Goal: Task Accomplishment & Management: Manage account settings

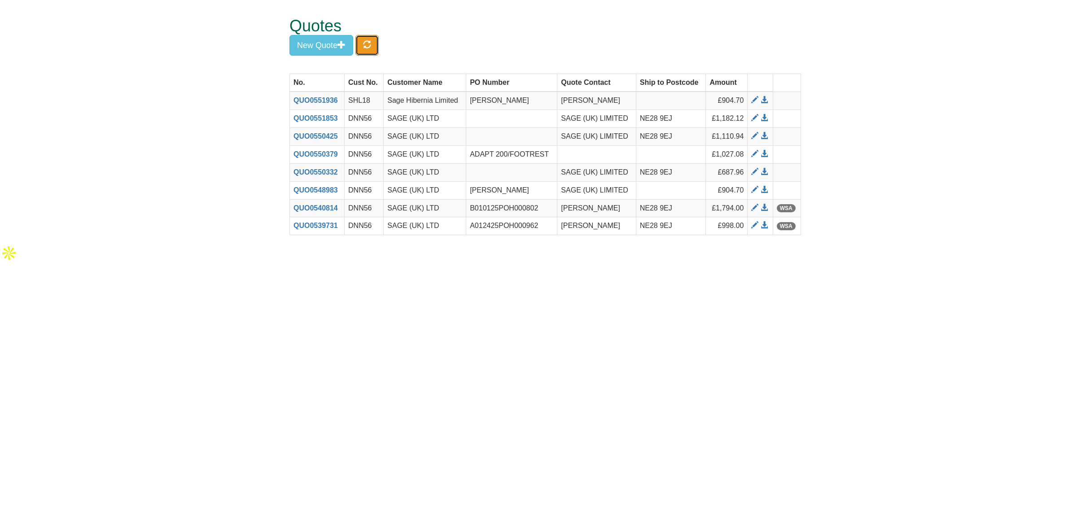
click at [369, 46] on span "button" at bounding box center [367, 44] width 8 height 8
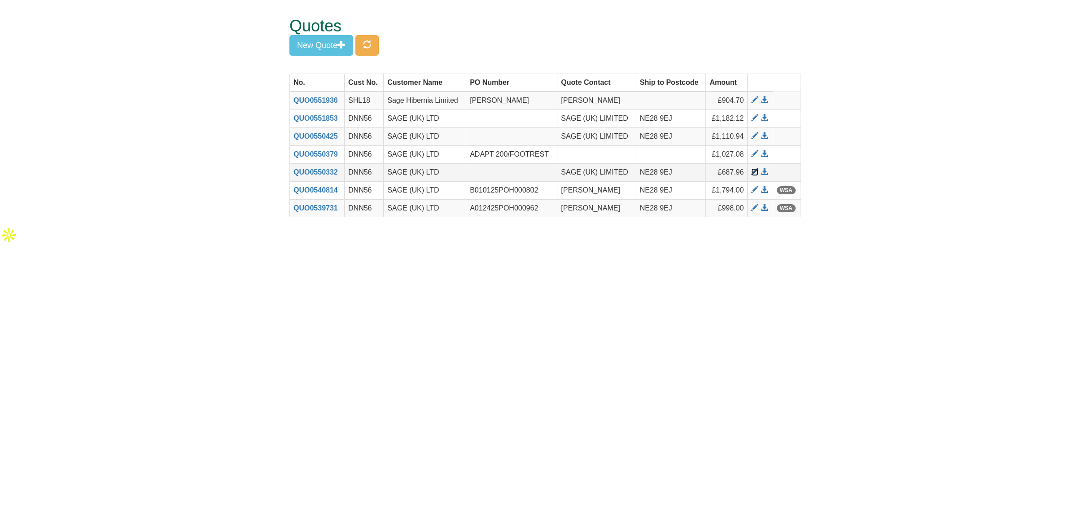
click at [753, 171] on span at bounding box center [754, 171] width 7 height 7
click at [755, 102] on span at bounding box center [754, 99] width 7 height 7
drag, startPoint x: 370, startPoint y: 52, endPoint x: 455, endPoint y: 59, distance: 84.7
click at [370, 52] on button "button" at bounding box center [366, 45] width 23 height 21
click at [762, 101] on span at bounding box center [764, 99] width 7 height 7
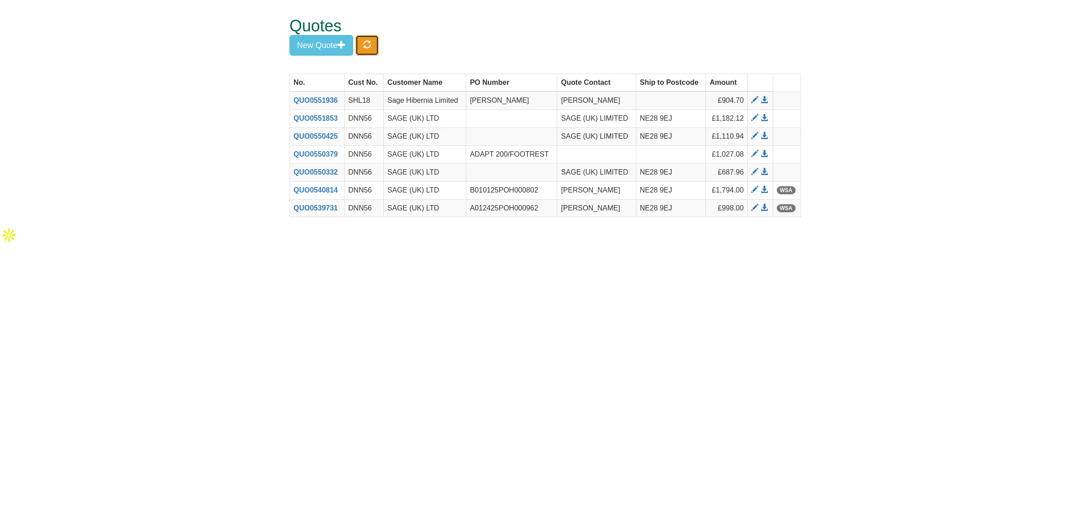
click at [371, 47] on span "button" at bounding box center [367, 44] width 8 height 8
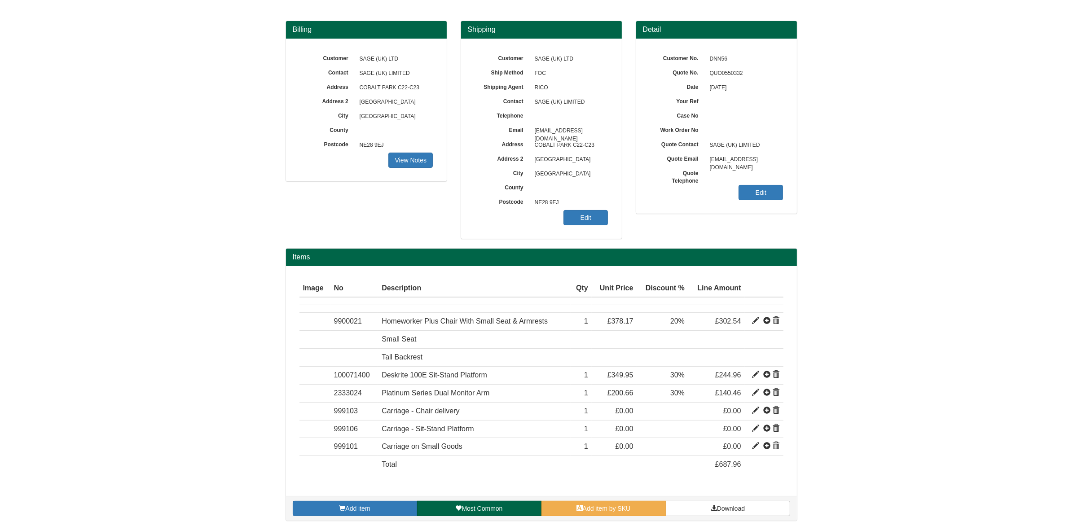
scroll to position [67, 0]
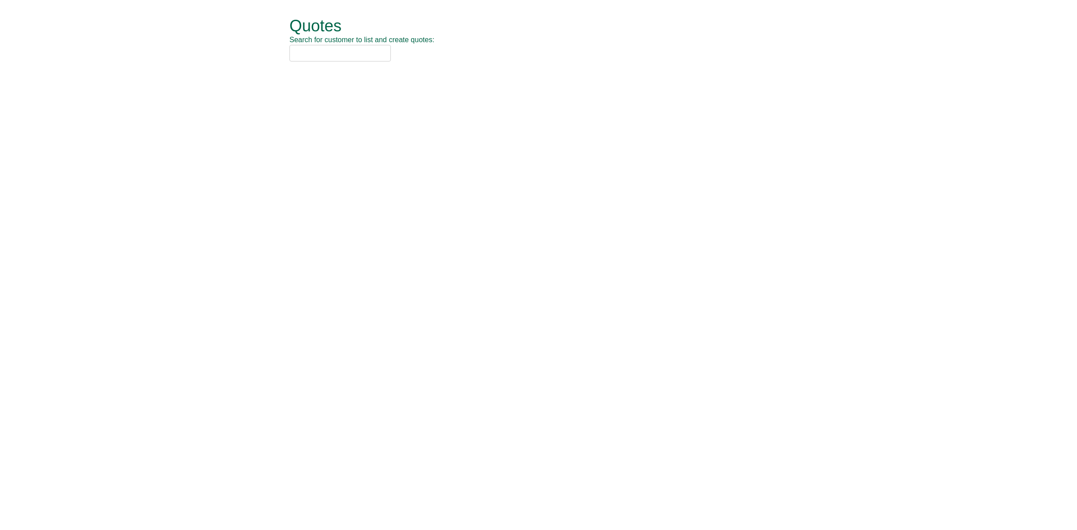
click at [319, 53] on input "text" at bounding box center [339, 53] width 101 height 17
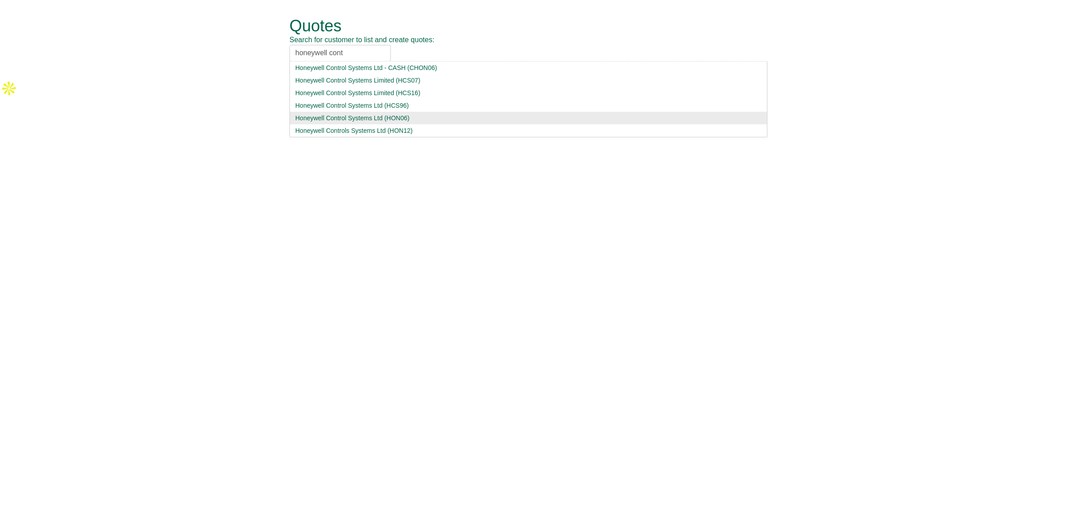
type input "honeywell cont"
click at [429, 117] on div "Honeywell Control Systems Ltd (HON06)" at bounding box center [528, 118] width 466 height 9
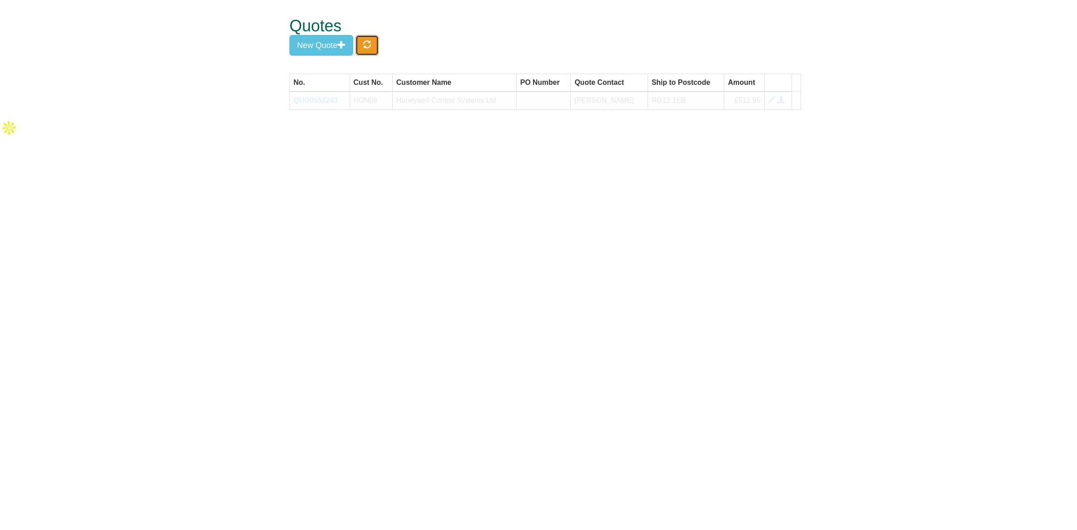
click at [375, 52] on button "button" at bounding box center [366, 45] width 23 height 21
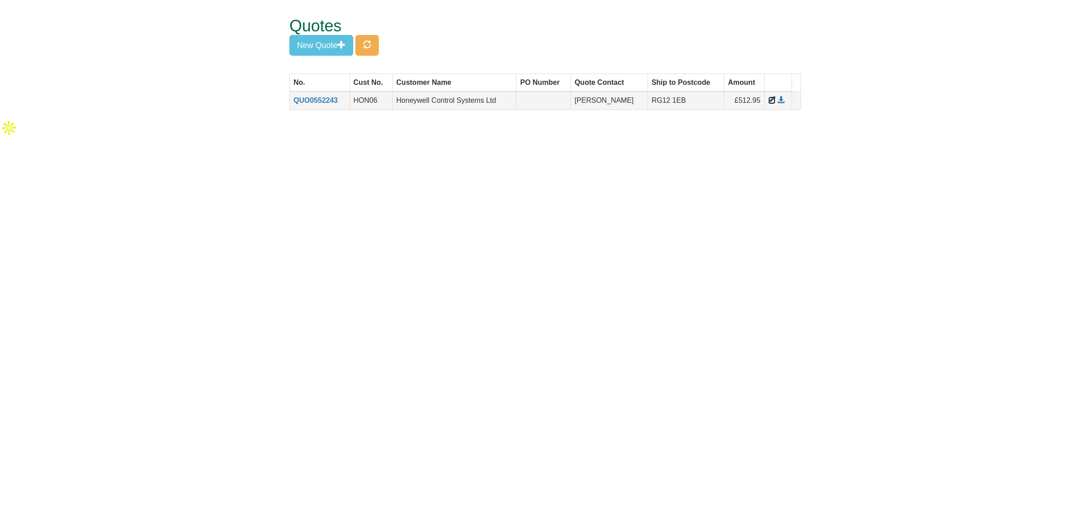
click at [771, 100] on span at bounding box center [771, 99] width 7 height 7
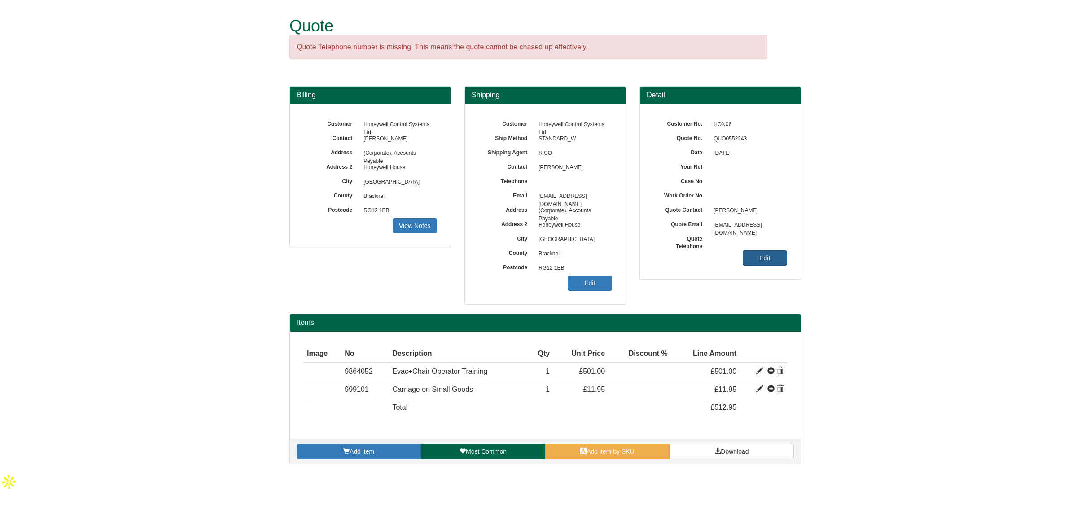
click at [759, 254] on link "Edit" at bounding box center [765, 257] width 44 height 15
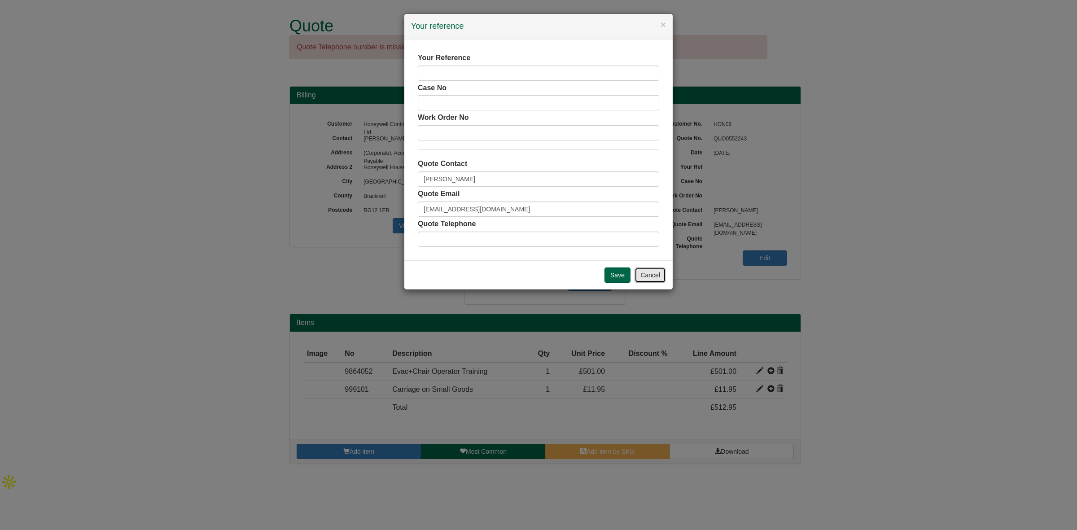
click at [653, 279] on button "Cancel" at bounding box center [650, 274] width 31 height 15
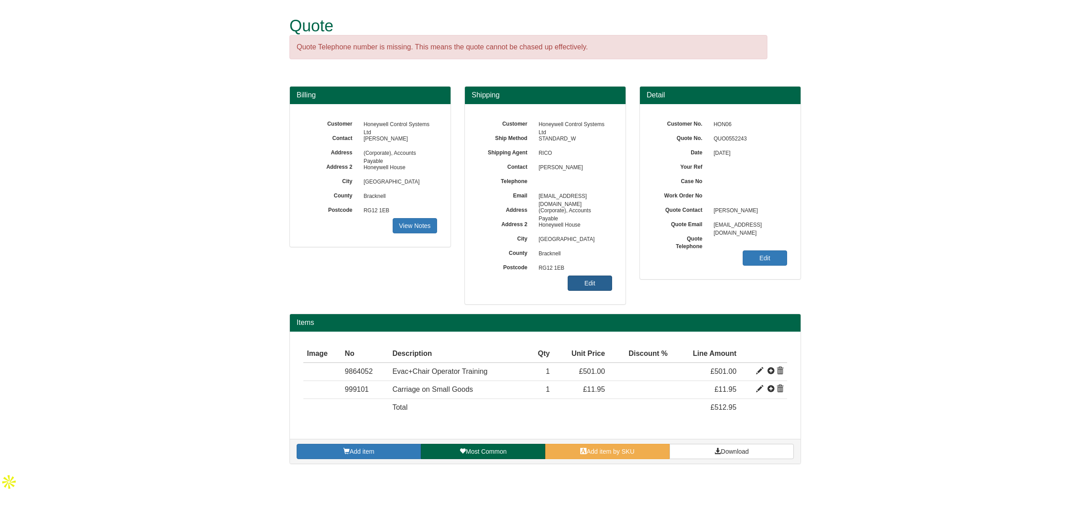
click at [589, 280] on link "Edit" at bounding box center [590, 283] width 44 height 15
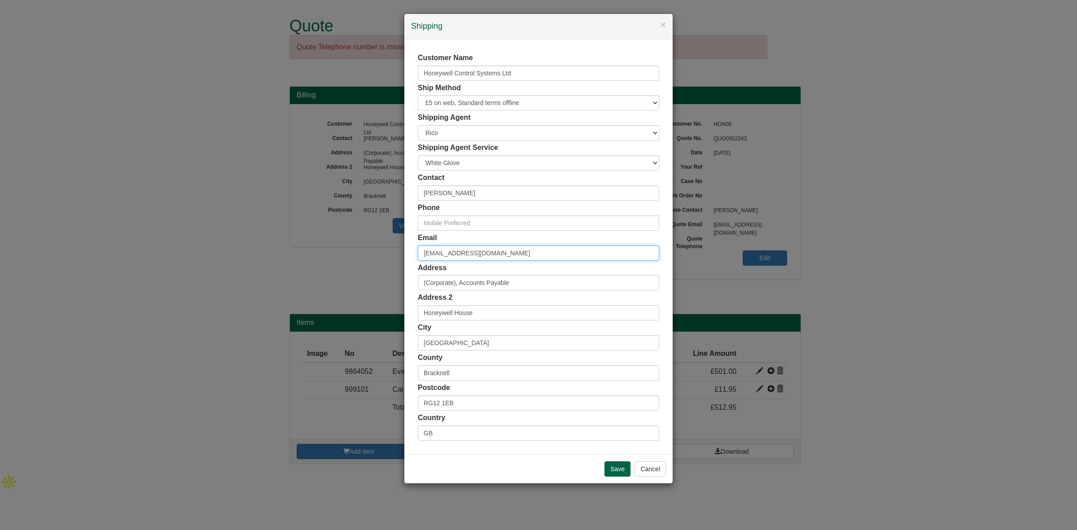
drag, startPoint x: 561, startPoint y: 258, endPoint x: 397, endPoint y: 259, distance: 163.8
click at [397, 259] on div "× Shipping Customer Name Honeywell Control Systems Ltd Ship Method Free of Char…" at bounding box center [538, 265] width 1077 height 530
paste input "nna.Wojdylo@H"
type input "[PERSON_NAME][EMAIL_ADDRESS][PERSON_NAME][DOMAIN_NAME]"
drag, startPoint x: 460, startPoint y: 191, endPoint x: 381, endPoint y: 190, distance: 79.4
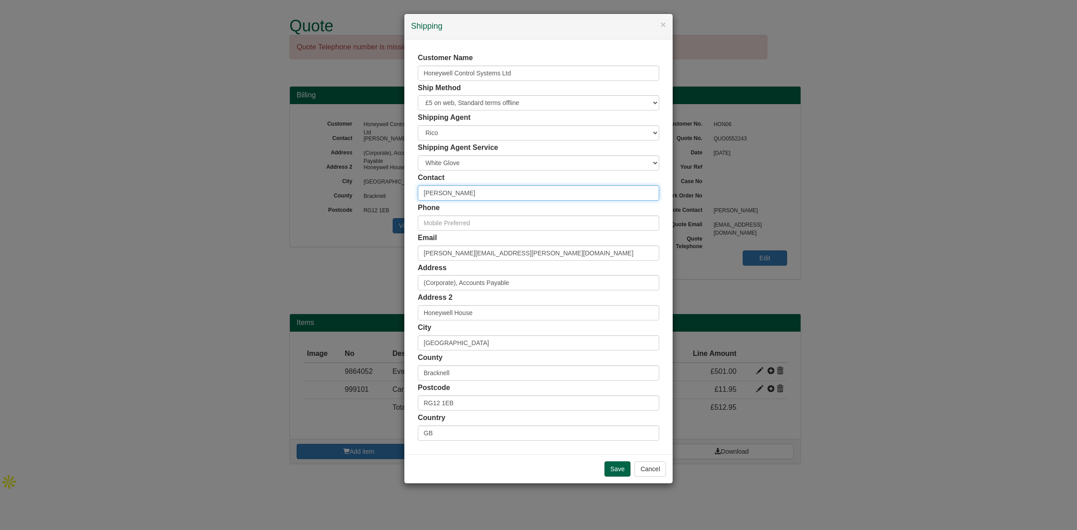
click at [381, 190] on div "× Shipping Customer Name Honeywell Control Systems Ltd Ship Method Free of Char…" at bounding box center [538, 265] width 1077 height 530
paste input "Wojdylo"
type input "[PERSON_NAME]"
drag, startPoint x: 468, startPoint y: 403, endPoint x: 360, endPoint y: 402, distance: 107.7
click at [360, 402] on div "× Shipping Customer Name Honeywell Control Systems Ltd Ship Method Free of Char…" at bounding box center [538, 265] width 1077 height 530
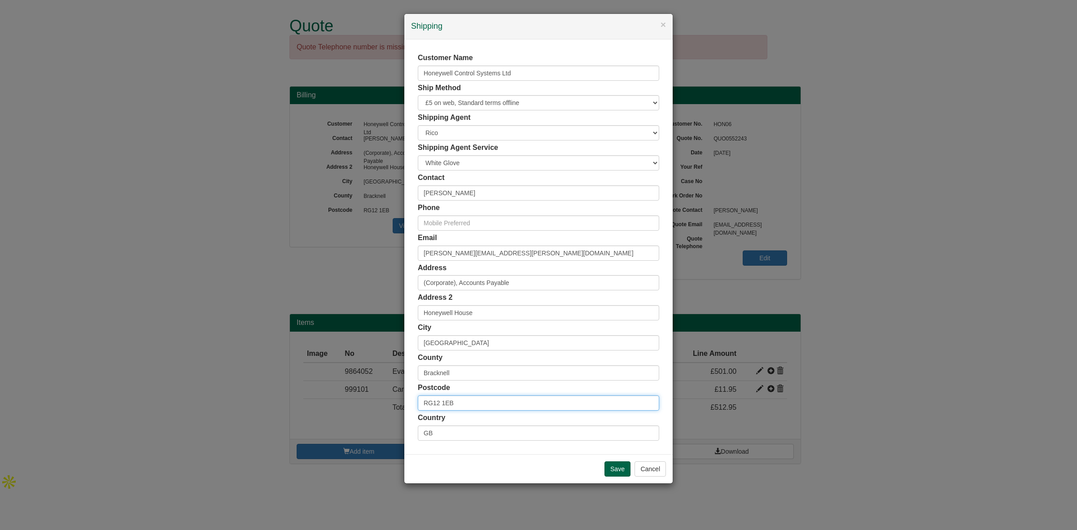
paste input "BH17 0RZ"
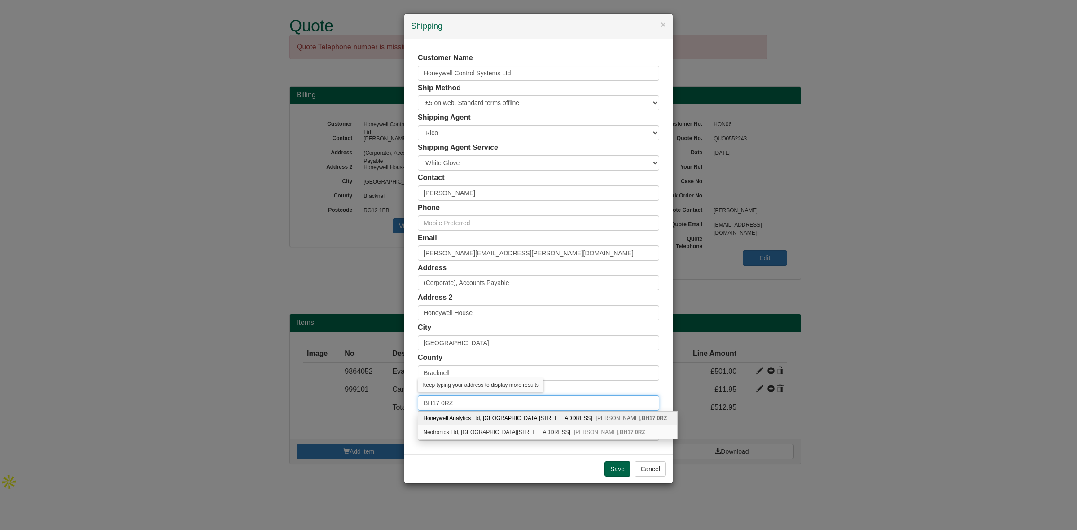
type input "BH17 0RZ"
click at [512, 420] on div "Honeywell Analytics Ltd, Hatchpond House, 4 Stinsford Road Poole, BH17 0RZ" at bounding box center [547, 419] width 259 height 14
type input "Honeywell Analytics Ltd"
type input "Hatchpond House, 4 Stinsford Road"
type input "Poole"
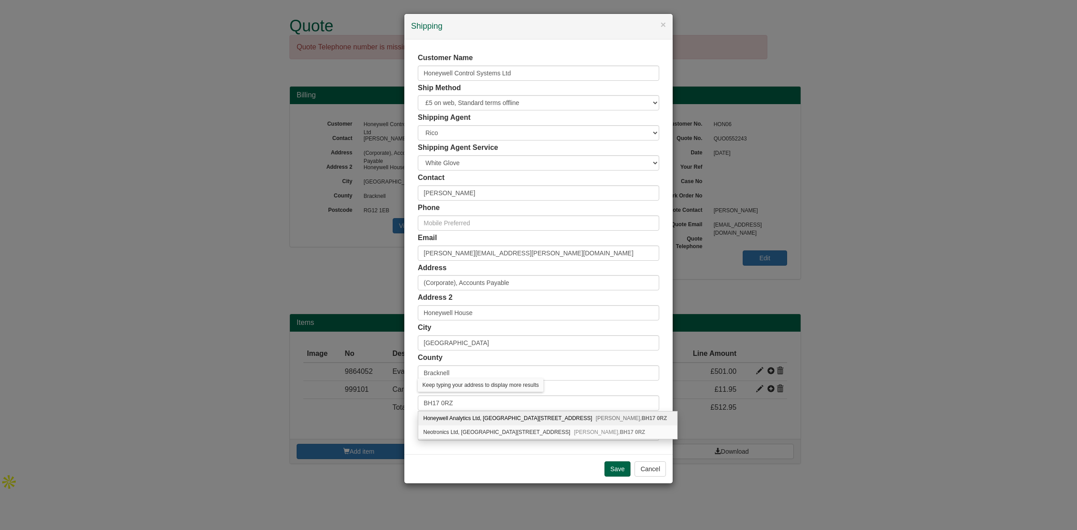
type input "Dorset"
type input "BH17 0RZ"
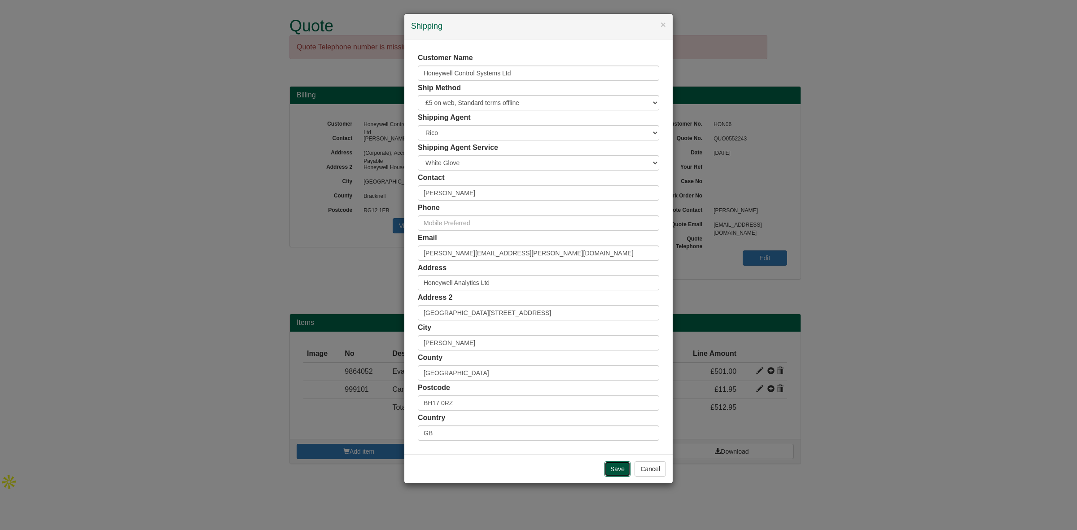
click at [619, 469] on input "Save" at bounding box center [617, 468] width 26 height 15
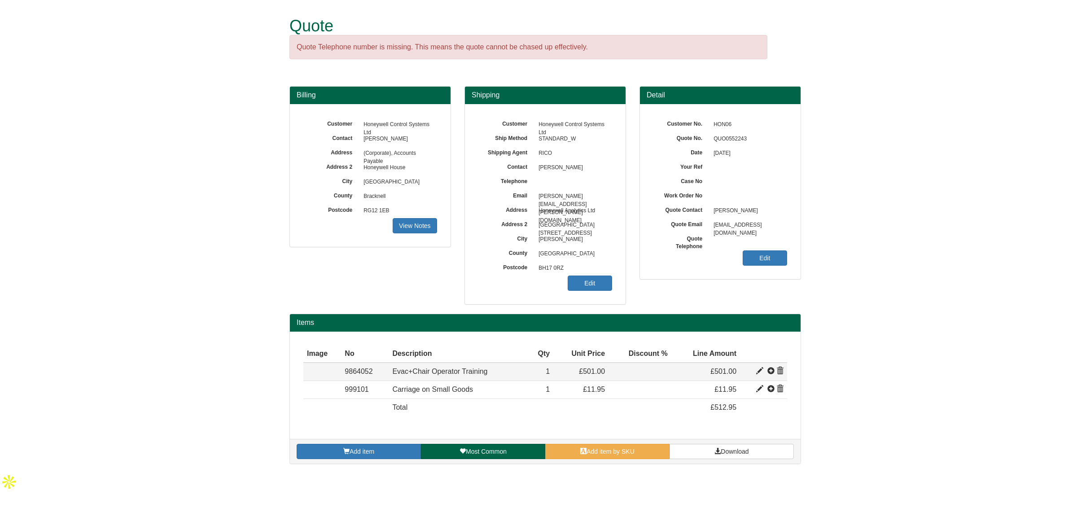
click at [758, 373] on span at bounding box center [759, 371] width 7 height 7
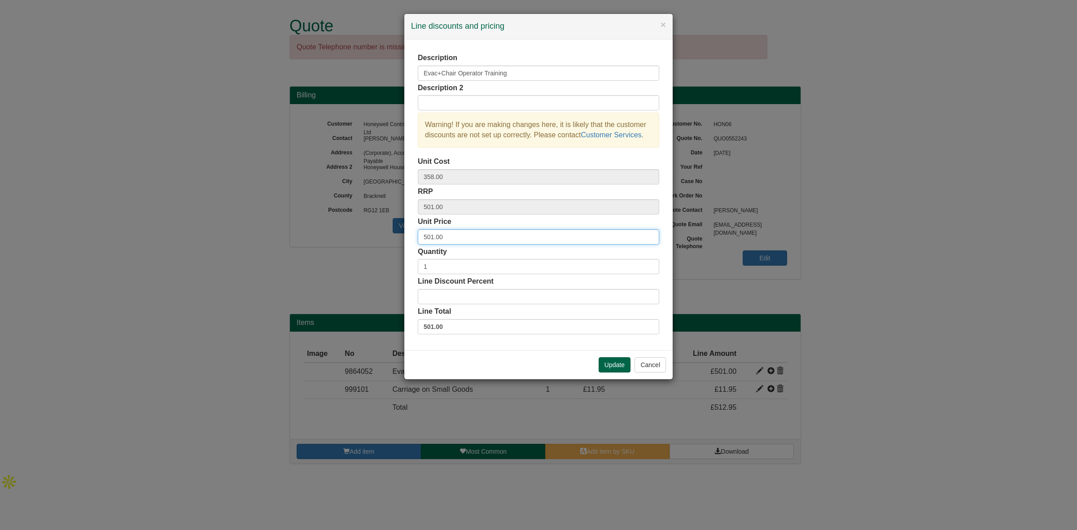
drag, startPoint x: 471, startPoint y: 236, endPoint x: 353, endPoint y: 234, distance: 118.5
click at [353, 234] on div "× Line discounts and pricing Description Evac+Chair Operator Training Descripti…" at bounding box center [538, 265] width 1077 height 530
type input "606.00"
click at [610, 364] on button "Update" at bounding box center [615, 364] width 32 height 15
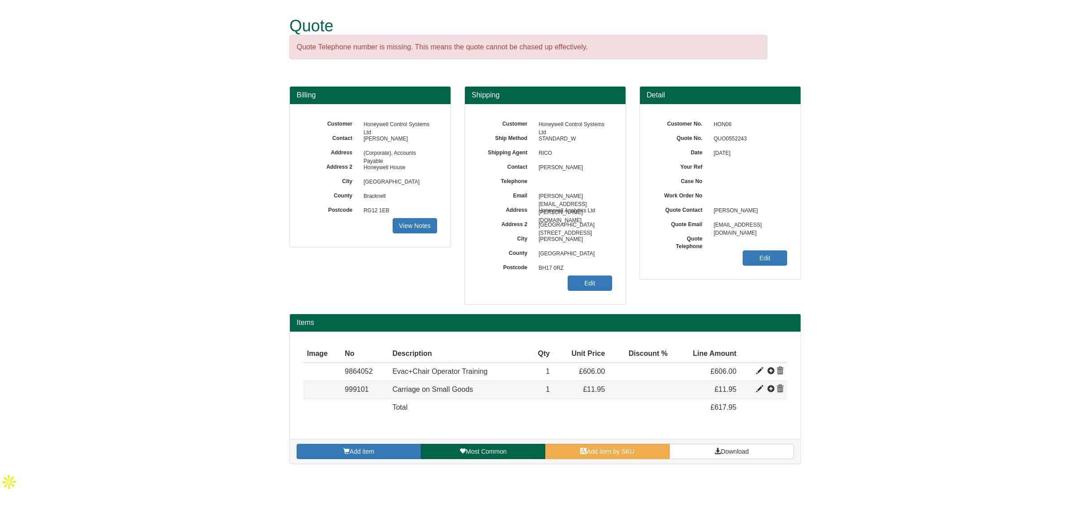
click at [779, 389] on span at bounding box center [779, 388] width 7 height 7
click at [586, 293] on div "Customer Honeywell Control Systems Ltd Ship Method STANDARD_W Shipping Agent RI…" at bounding box center [545, 204] width 161 height 200
click at [586, 286] on link "Edit" at bounding box center [590, 283] width 44 height 15
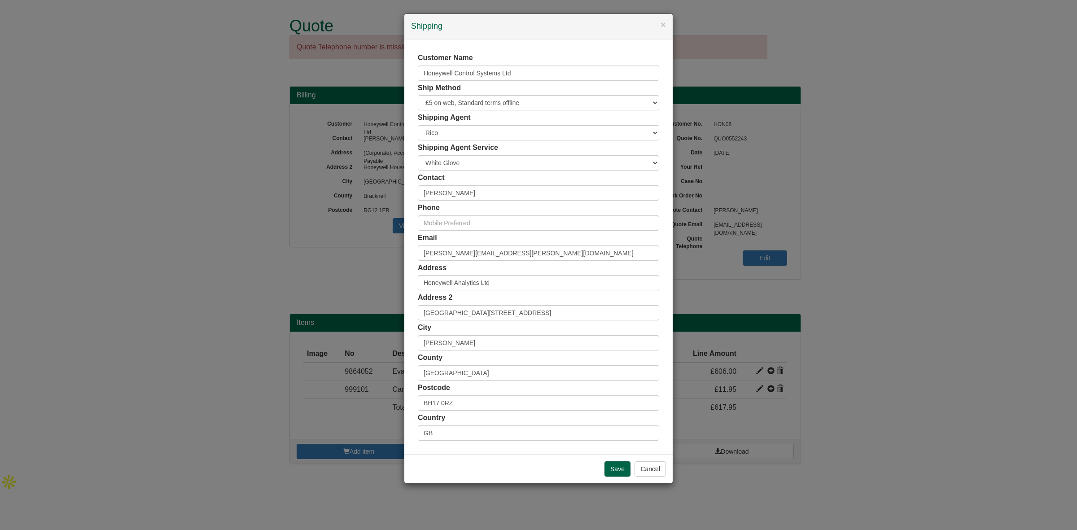
click at [898, 377] on div "× Shipping Customer Name Honeywell Control Systems Ltd Ship Method Free of Char…" at bounding box center [538, 265] width 1077 height 530
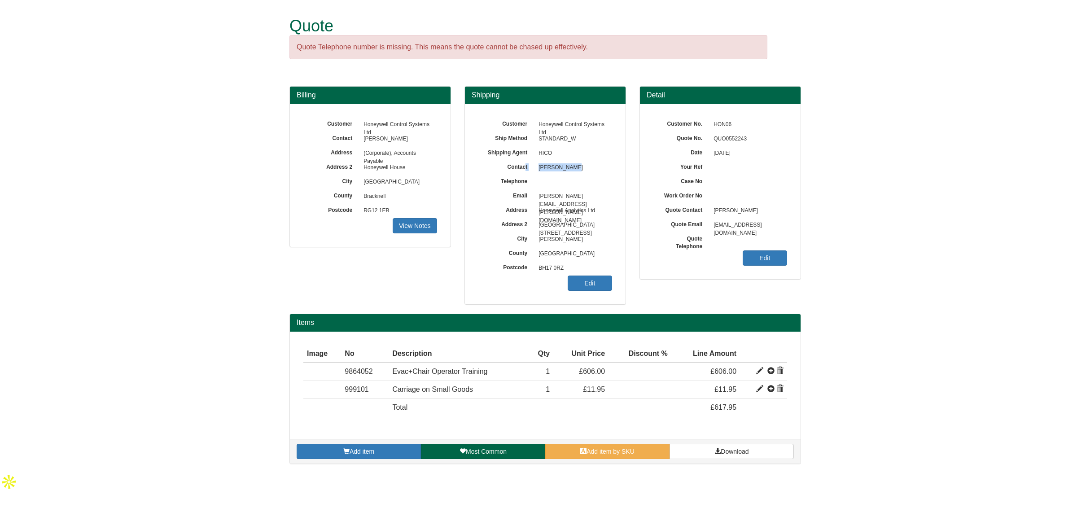
drag, startPoint x: 572, startPoint y: 171, endPoint x: 526, endPoint y: 170, distance: 46.2
click at [526, 118] on div "Contact Anna Wojdylo" at bounding box center [545, 118] width 134 height 0
click at [597, 173] on span "[PERSON_NAME]" at bounding box center [573, 168] width 78 height 14
drag, startPoint x: 571, startPoint y: 171, endPoint x: 539, endPoint y: 171, distance: 32.3
click at [539, 171] on span "[PERSON_NAME]" at bounding box center [573, 168] width 78 height 14
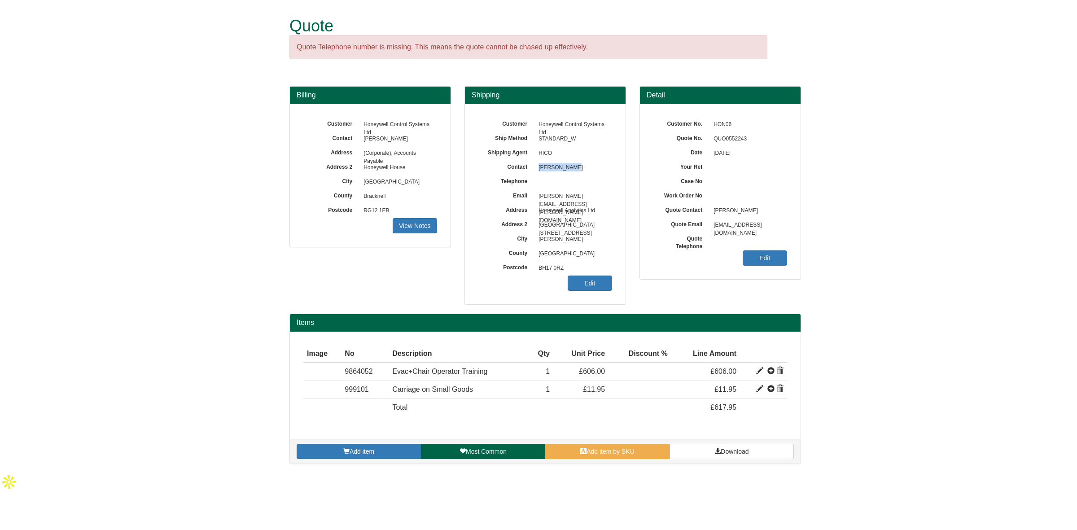
copy span "[PERSON_NAME]"
click at [752, 254] on link "Edit" at bounding box center [765, 257] width 44 height 15
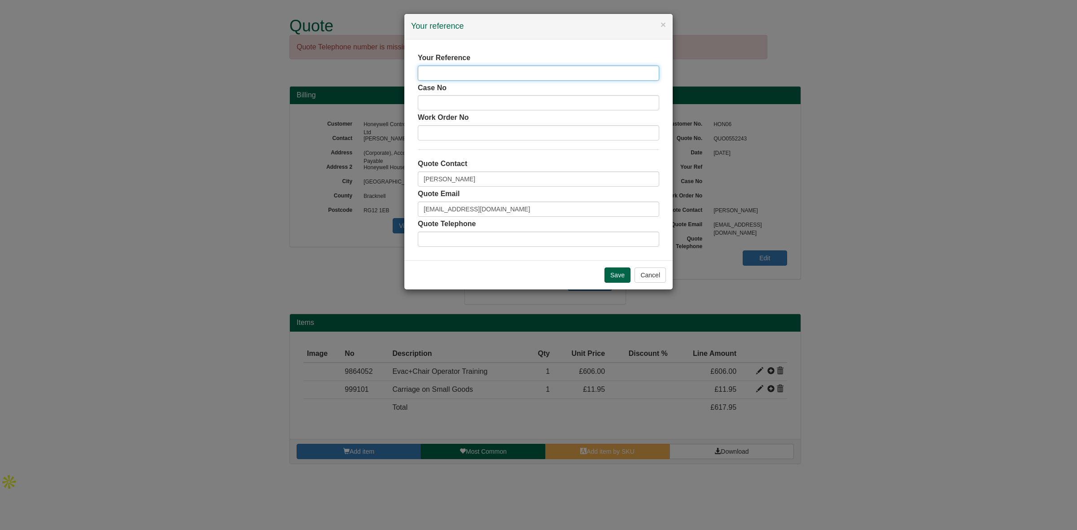
click at [449, 73] on input "text" at bounding box center [538, 73] width 241 height 15
paste input "[PERSON_NAME]"
type input "[PERSON_NAME]"
drag, startPoint x: 422, startPoint y: 179, endPoint x: 372, endPoint y: 180, distance: 50.7
click at [371, 180] on div "× Your reference Your Reference Anna Wojdylo Case No Work Order No Quote Contac…" at bounding box center [538, 265] width 1077 height 530
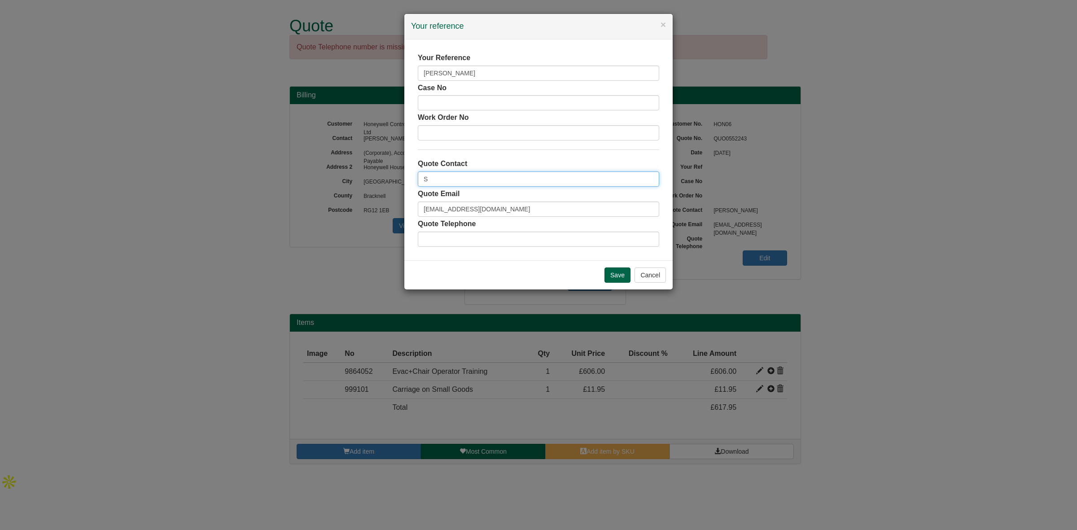
type input "Suzie Monk"
drag, startPoint x: 537, startPoint y: 213, endPoint x: 288, endPoint y: 204, distance: 249.2
click at [288, 204] on div "× Your reference Your Reference Anna Wojdylo Case No Work Order No Quote Contac…" at bounding box center [538, 265] width 1077 height 530
click at [609, 274] on input "Save" at bounding box center [617, 274] width 26 height 15
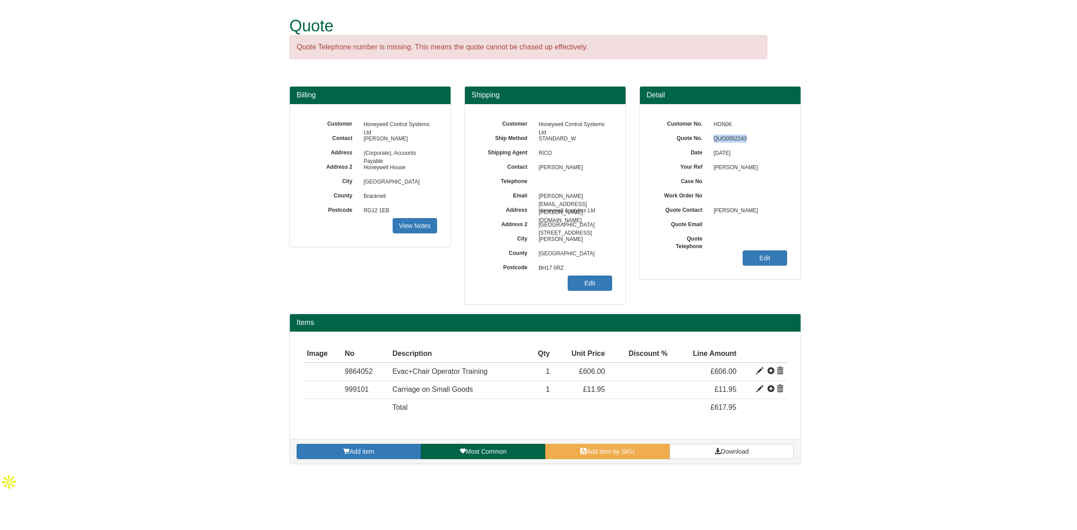
drag, startPoint x: 753, startPoint y: 136, endPoint x: 711, endPoint y: 140, distance: 42.0
click at [711, 140] on span "QUO0552243" at bounding box center [748, 139] width 78 height 14
copy span "QUO0552243"
drag, startPoint x: 1039, startPoint y: 190, endPoint x: 855, endPoint y: 173, distance: 185.2
click at [1021, 188] on form "Quote Quote Telephone number is missing. This means the quote cannot be chased …" at bounding box center [538, 236] width 1077 height 473
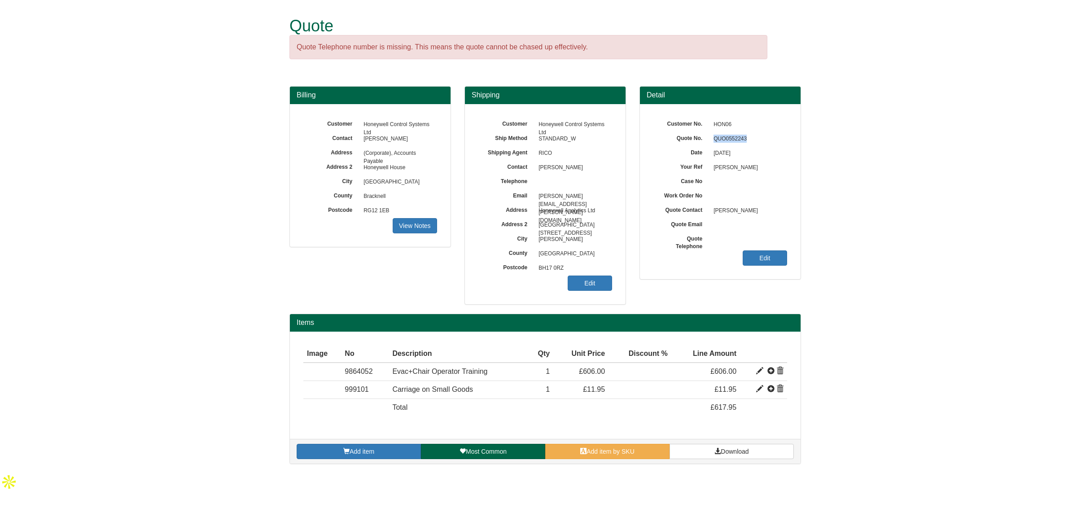
drag, startPoint x: 740, startPoint y: 140, endPoint x: 710, endPoint y: 140, distance: 30.1
click at [710, 140] on span "QUO0552243" at bounding box center [748, 139] width 78 height 14
copy span "QUO0552243"
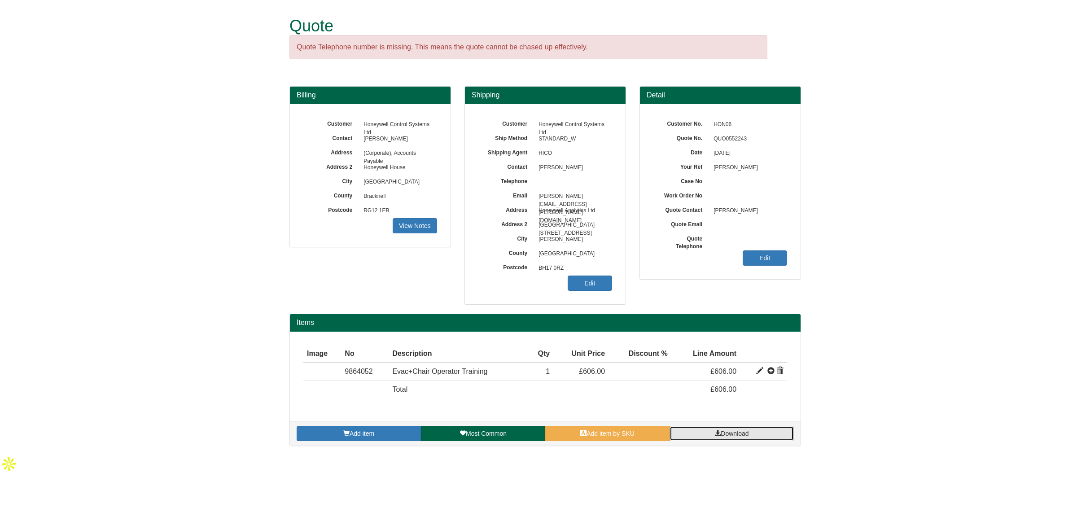
click at [732, 434] on span "Download" at bounding box center [735, 433] width 28 height 7
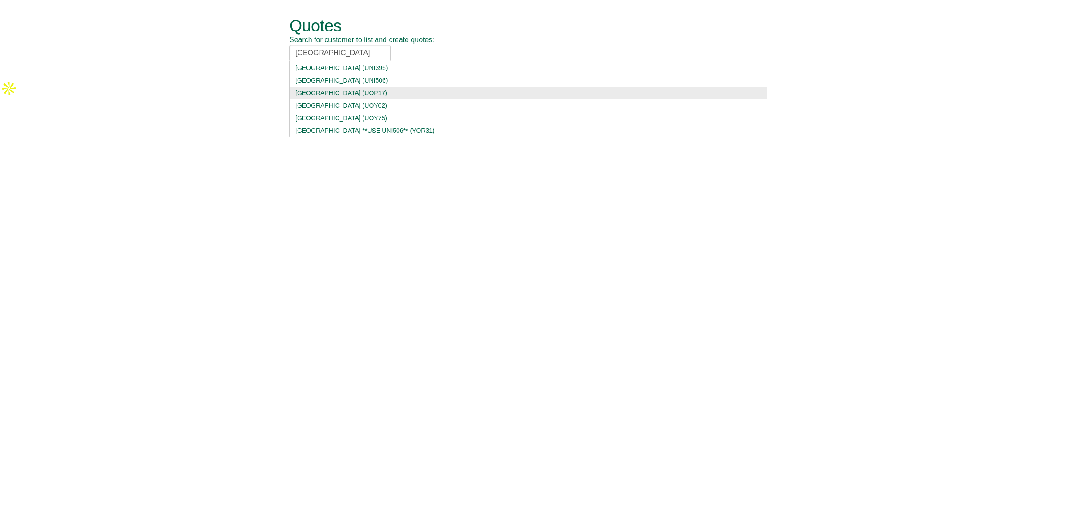
type input "[GEOGRAPHIC_DATA]"
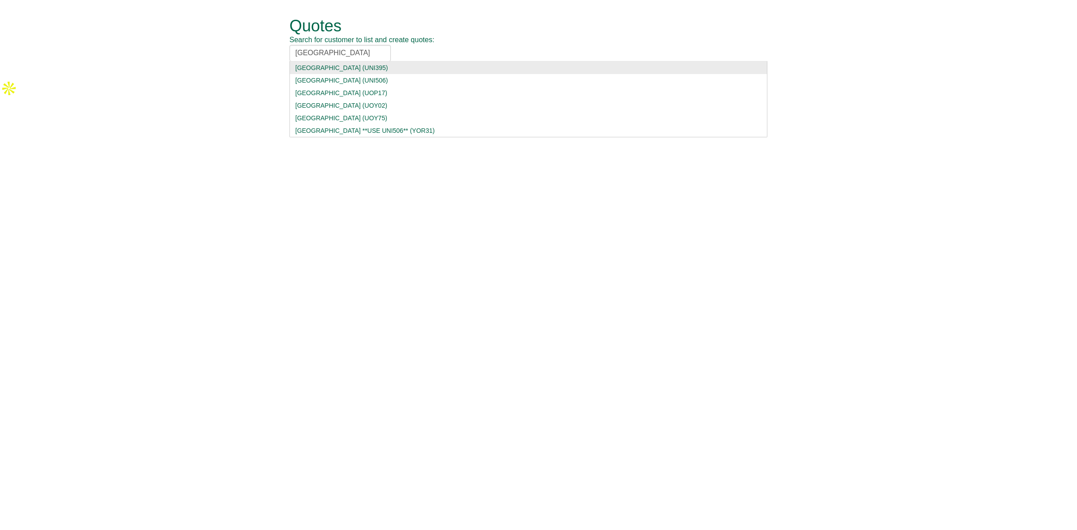
click at [403, 81] on div "[GEOGRAPHIC_DATA] (UNI506)" at bounding box center [528, 80] width 466 height 9
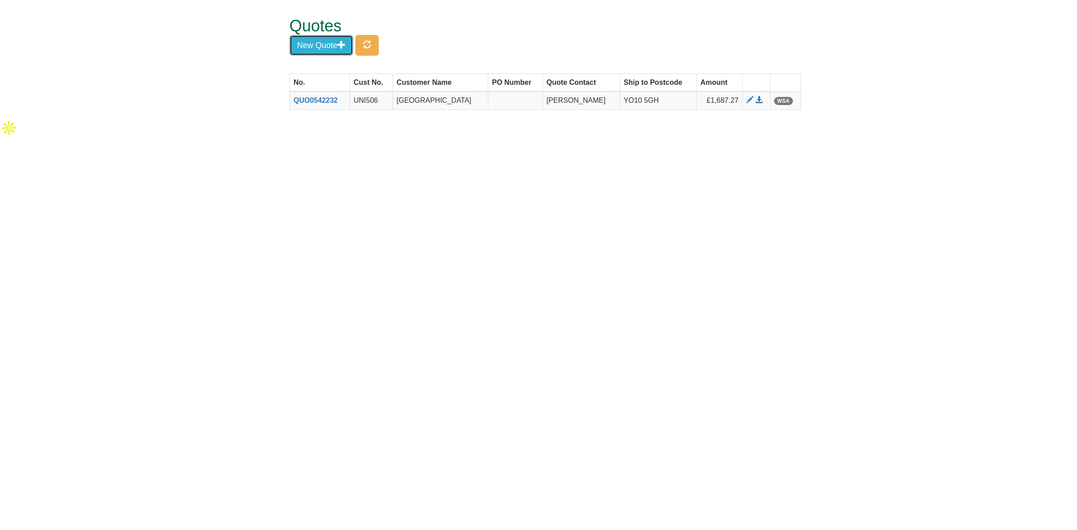
click at [333, 46] on button "New Quote" at bounding box center [321, 45] width 64 height 21
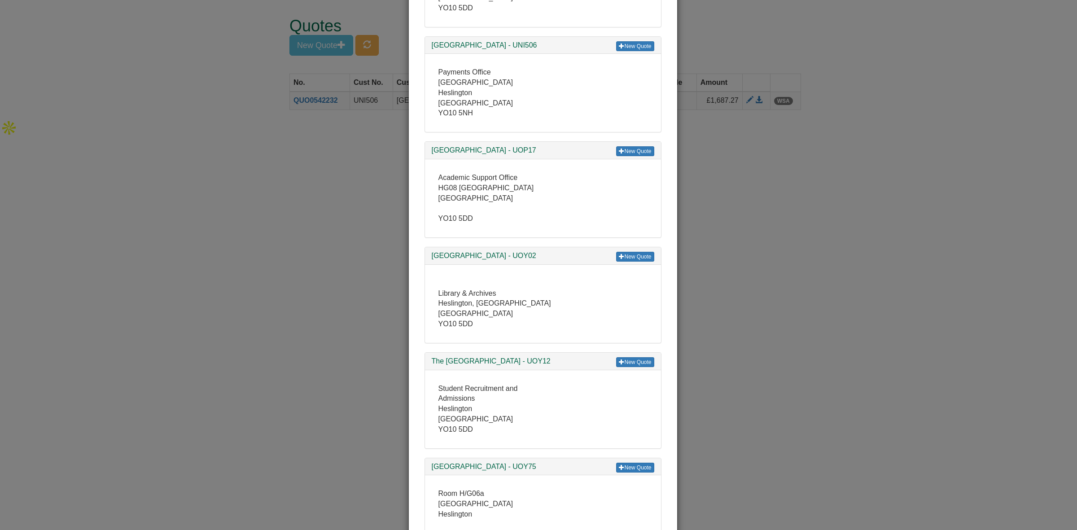
scroll to position [112, 0]
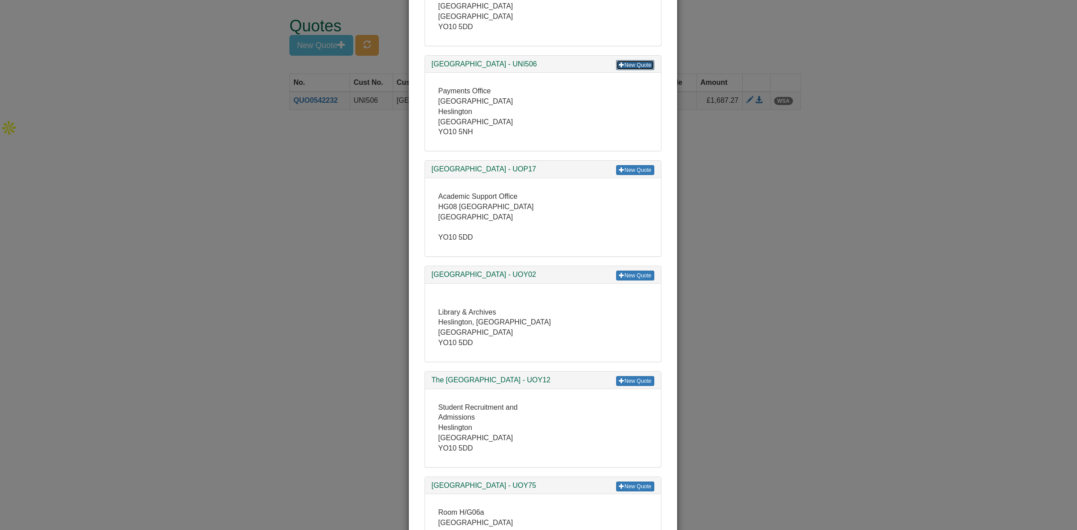
click at [630, 66] on link "New Quote" at bounding box center [635, 65] width 38 height 10
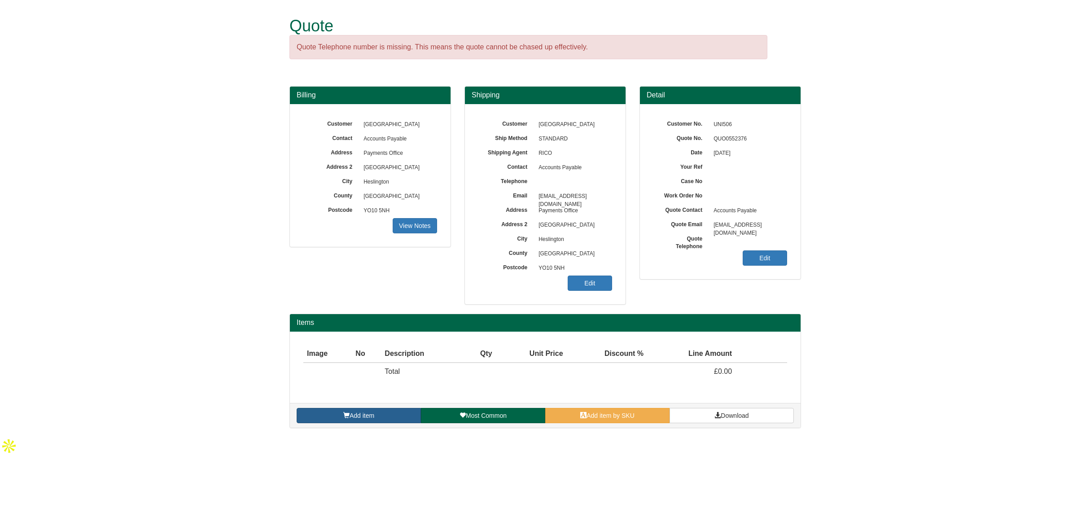
click at [359, 419] on span "Add item" at bounding box center [362, 415] width 25 height 7
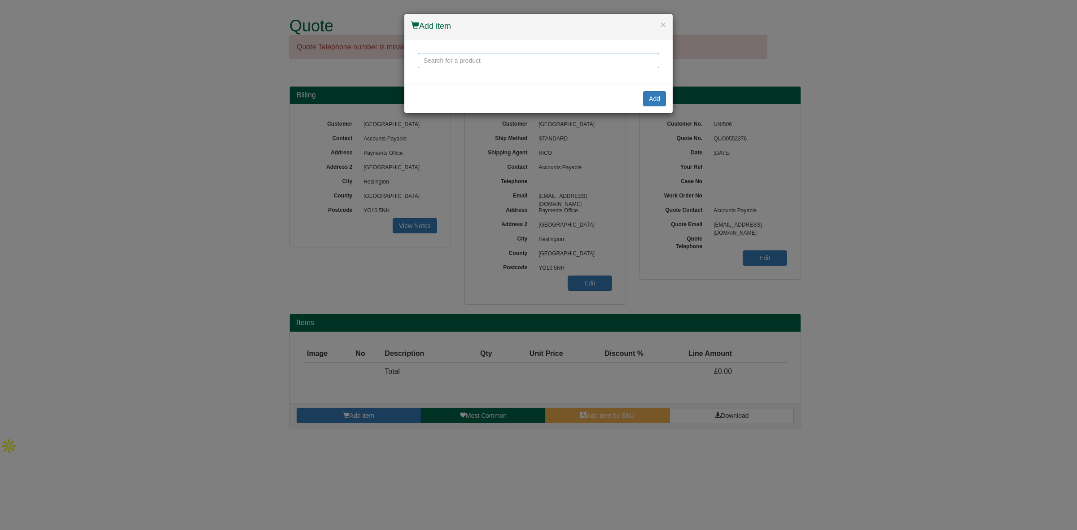
click at [450, 62] on input "text" at bounding box center [538, 60] width 241 height 15
drag, startPoint x: 475, startPoint y: 59, endPoint x: 371, endPoint y: 53, distance: 104.3
click at [371, 53] on div "× Add item numberslide Add" at bounding box center [538, 265] width 1077 height 530
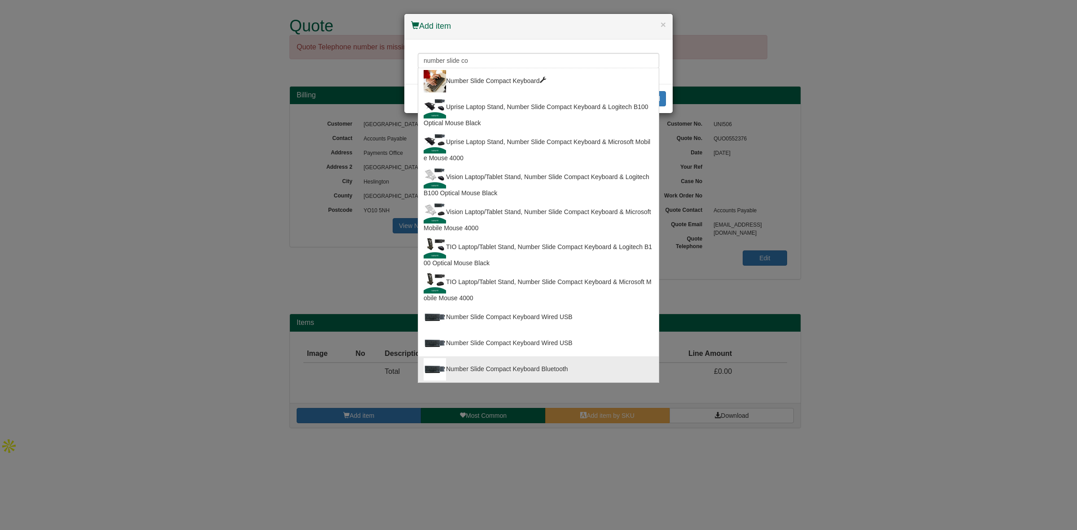
click at [529, 368] on div "Number Slide Compact Keyboard Bluetooth" at bounding box center [539, 369] width 230 height 22
type input "Number Slide Compact Keyboard Bluetooth"
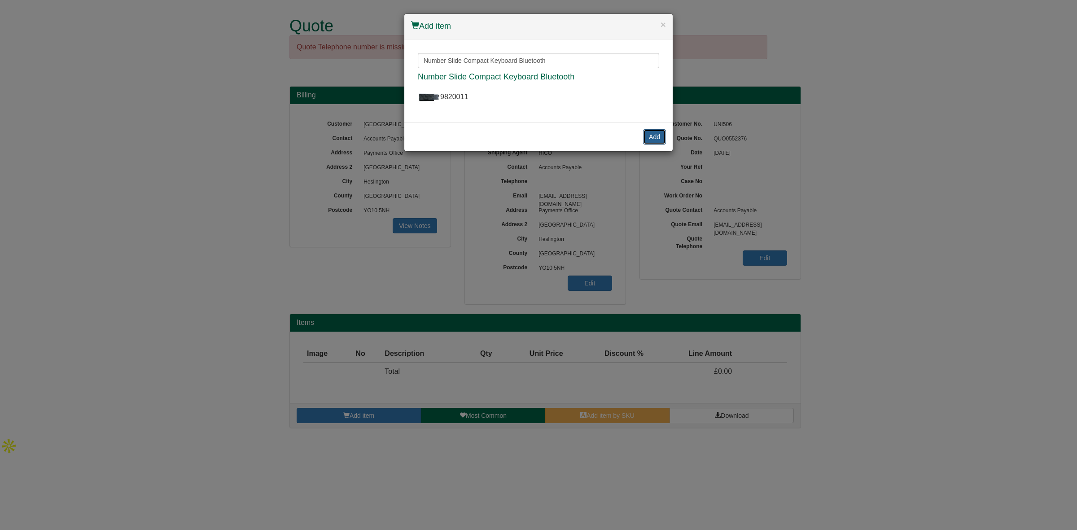
click at [643, 140] on button "Add" at bounding box center [654, 136] width 23 height 15
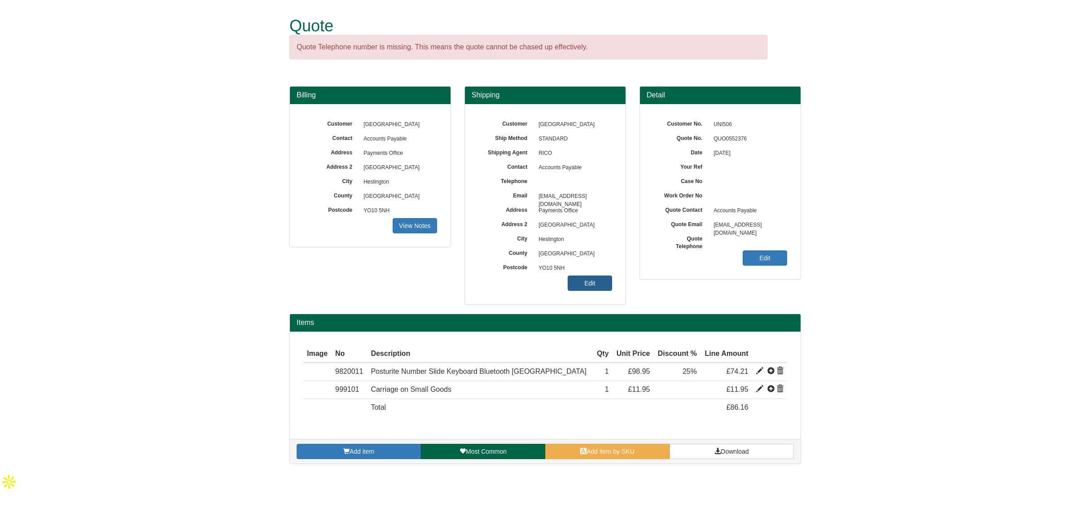
click at [580, 285] on link "Edit" at bounding box center [590, 283] width 44 height 15
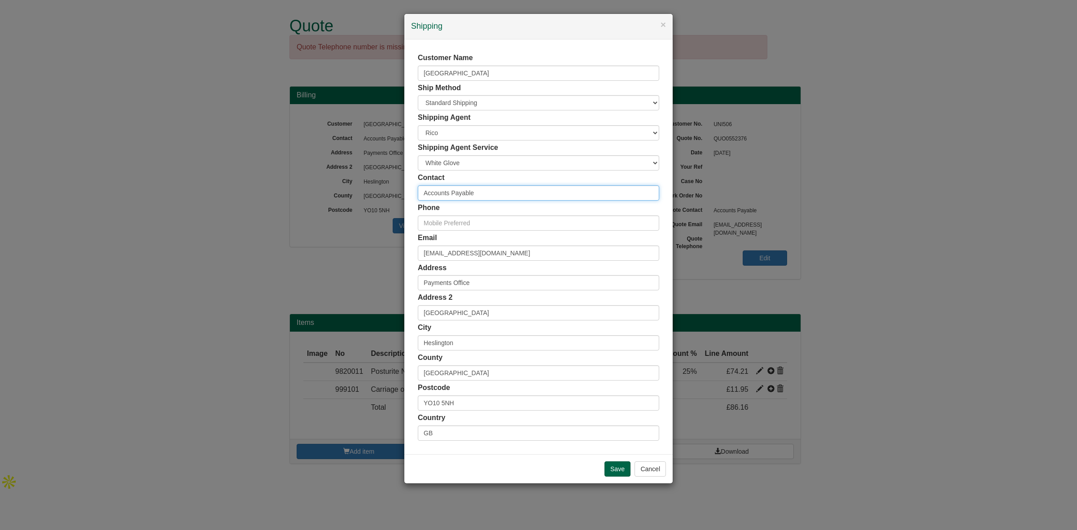
drag, startPoint x: 337, startPoint y: 189, endPoint x: 323, endPoint y: 188, distance: 13.5
click at [323, 188] on div "× Shipping Customer Name University of York Ship Method Free of Charge £5 Flat …" at bounding box center [538, 265] width 1077 height 530
paste input "[PERSON_NAME]"
type input "[PERSON_NAME]"
drag, startPoint x: 471, startPoint y: 399, endPoint x: 354, endPoint y: 400, distance: 117.6
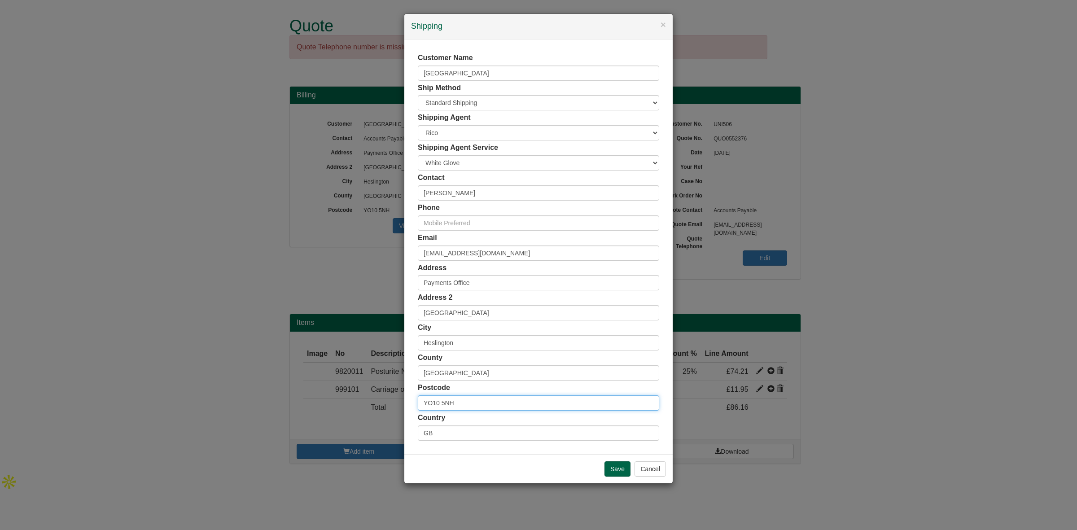
click at [354, 400] on div "× Shipping Customer Name University of York Ship Method Free of Charge £5 Flat …" at bounding box center [538, 265] width 1077 height 530
paste input "DD"
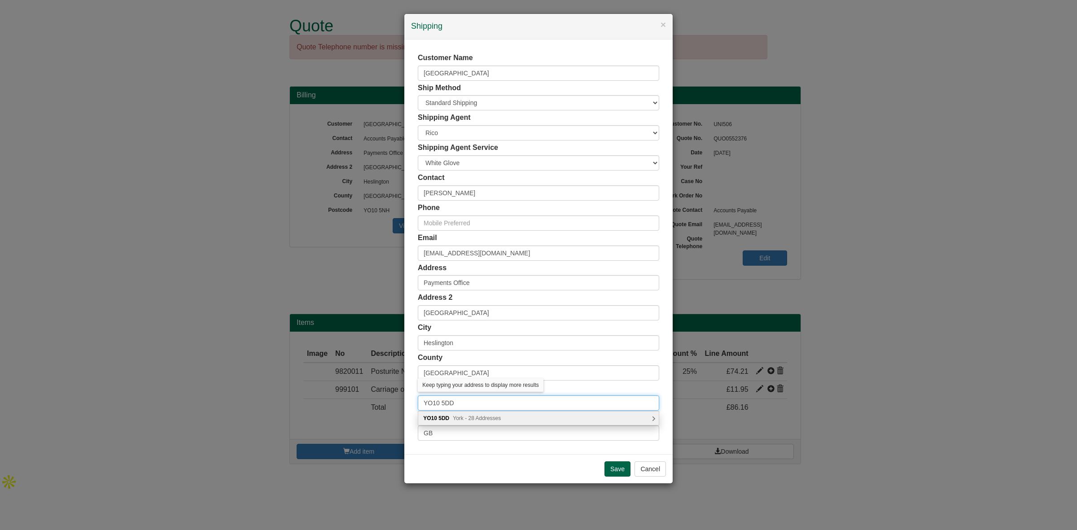
type input "YO10 5DD"
click at [481, 422] on div "YO10 5DD York - 28 Addresses" at bounding box center [538, 418] width 241 height 13
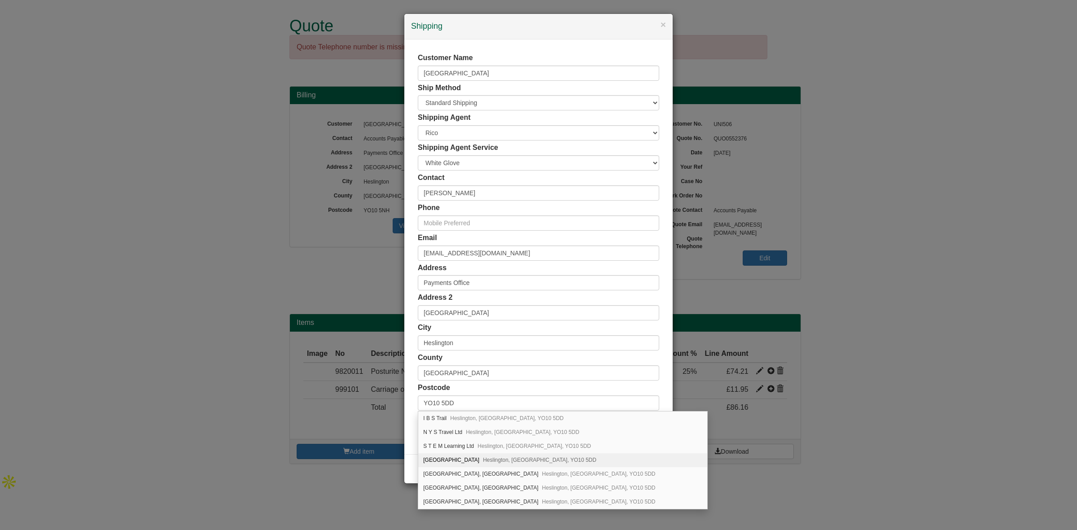
click at [557, 461] on div "University of York Heslington, York, YO10 5DD" at bounding box center [562, 460] width 289 height 14
type input "[GEOGRAPHIC_DATA]"
type input "Heslington"
type input "[GEOGRAPHIC_DATA]"
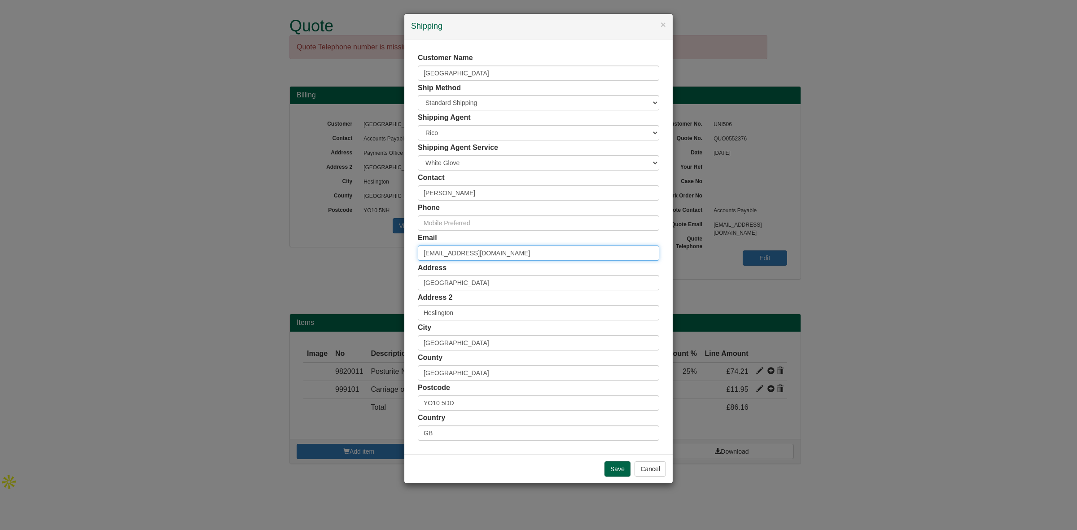
drag, startPoint x: 530, startPoint y: 250, endPoint x: 357, endPoint y: 249, distance: 172.8
click at [357, 249] on div "× Shipping Customer Name University of York Ship Method Free of Charge £5 Flat …" at bounding box center [538, 265] width 1077 height 530
paste input "ian.morgan"
type input "[PERSON_NAME][EMAIL_ADDRESS][PERSON_NAME][DOMAIN_NAME]"
click at [490, 223] on input "text" at bounding box center [538, 222] width 241 height 15
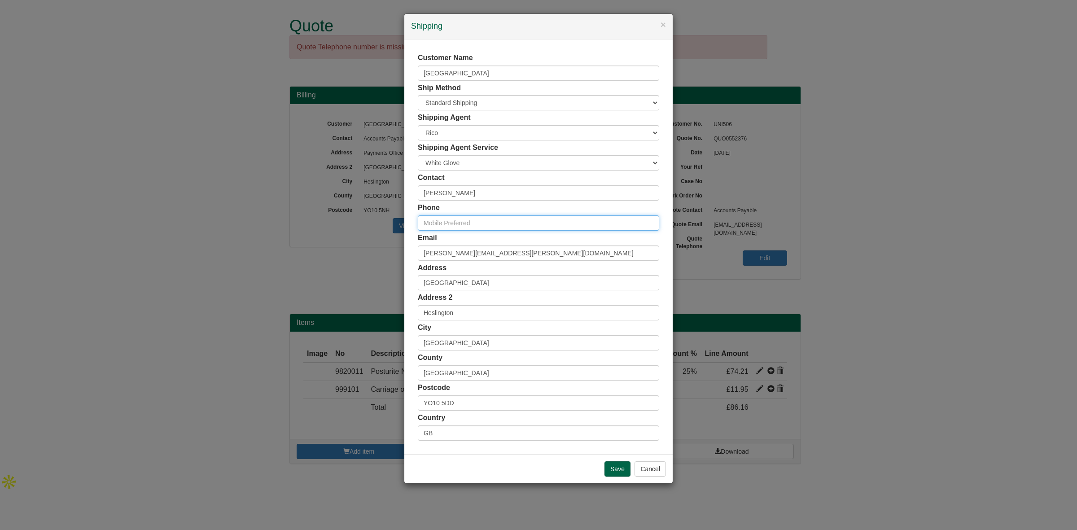
paste input "07862703694"
type input "07862703694"
click at [617, 472] on input "Save" at bounding box center [617, 468] width 26 height 15
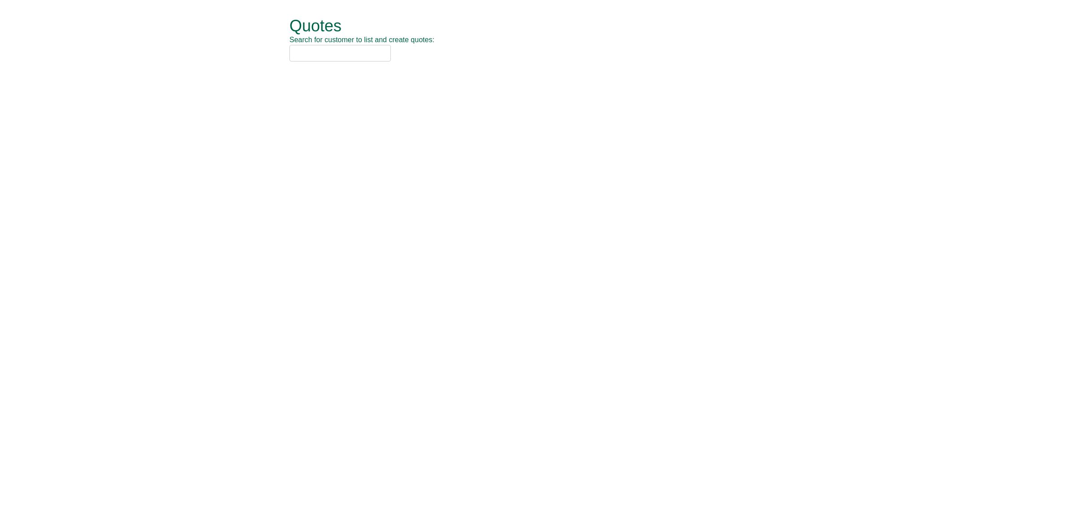
click at [323, 59] on input "text" at bounding box center [339, 53] width 101 height 17
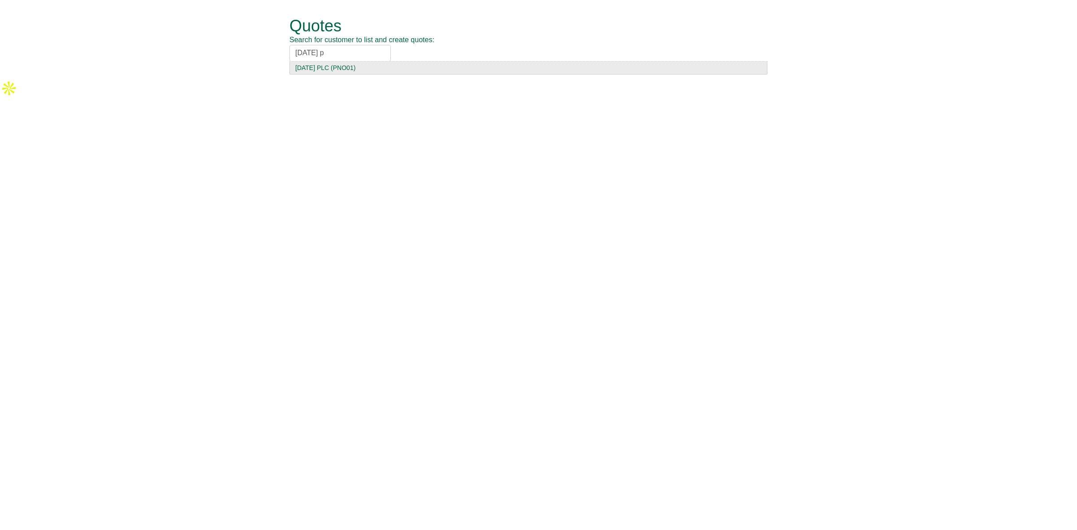
type input "[DATE] p"
click at [348, 72] on div "[DATE] PLC (PNO01)" at bounding box center [528, 67] width 466 height 9
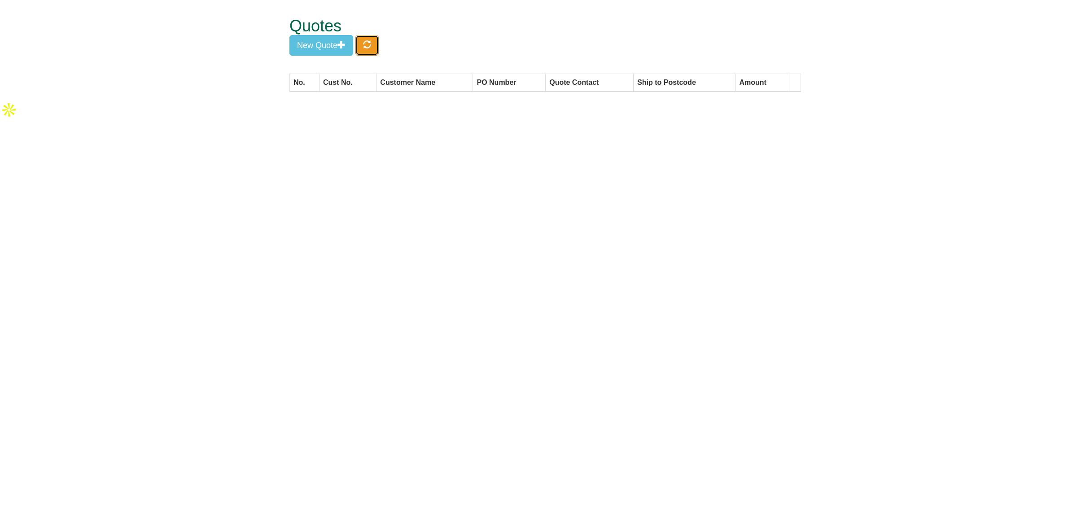
click at [369, 47] on span "button" at bounding box center [367, 44] width 8 height 8
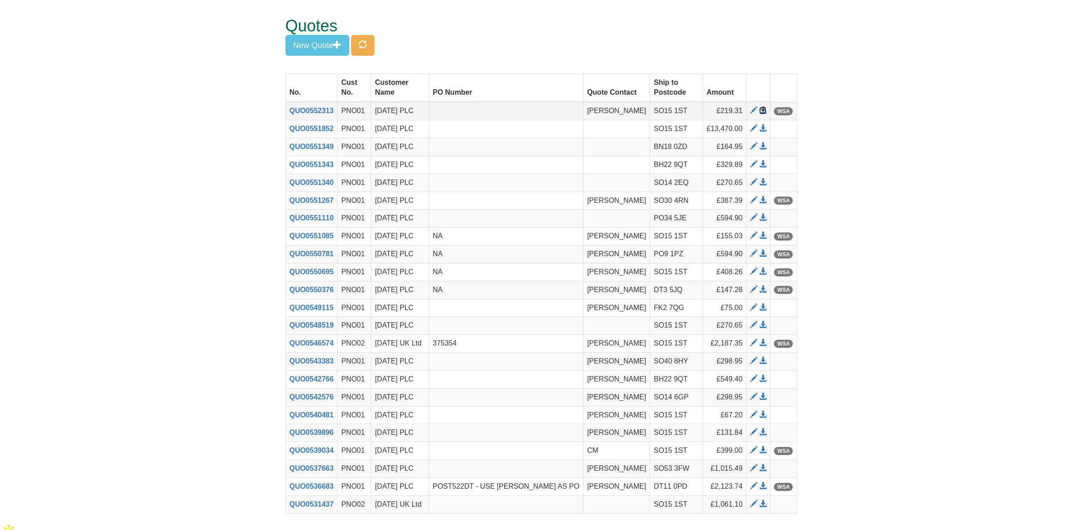
click at [766, 110] on span at bounding box center [762, 110] width 7 height 7
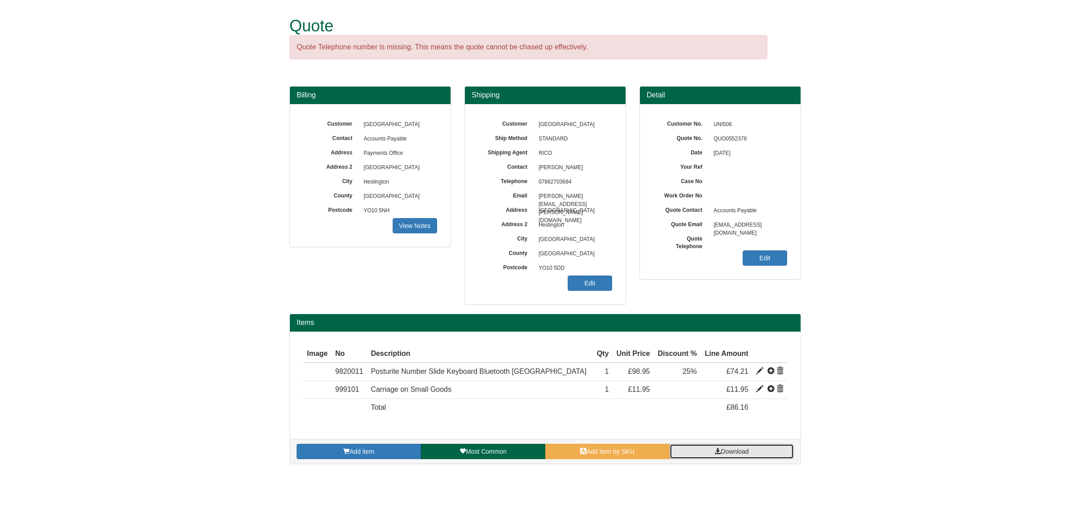
click at [718, 454] on span at bounding box center [717, 451] width 6 height 6
